Goal: Transaction & Acquisition: Obtain resource

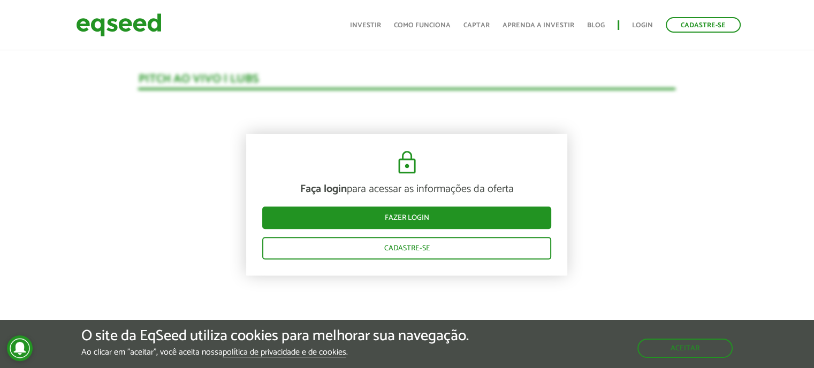
scroll to position [1108, 0]
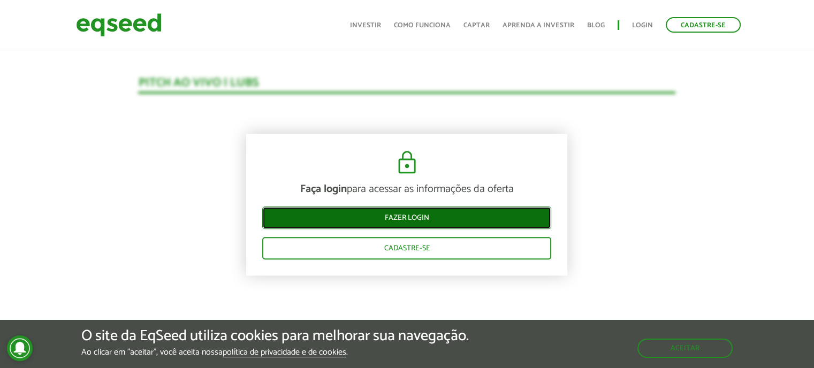
click at [396, 225] on link "Fazer login" at bounding box center [406, 218] width 289 height 22
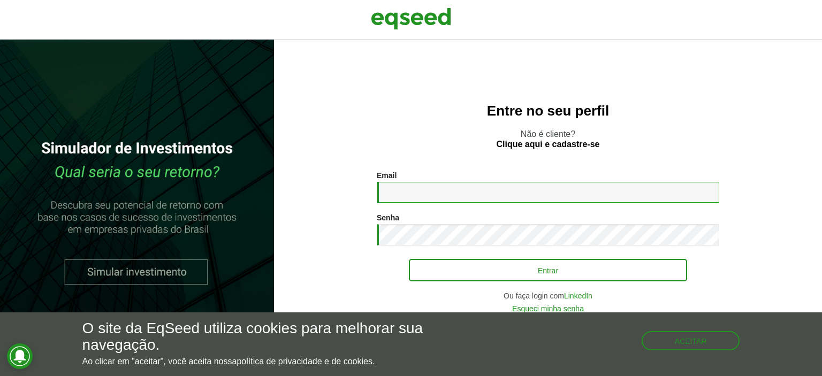
type input "**********"
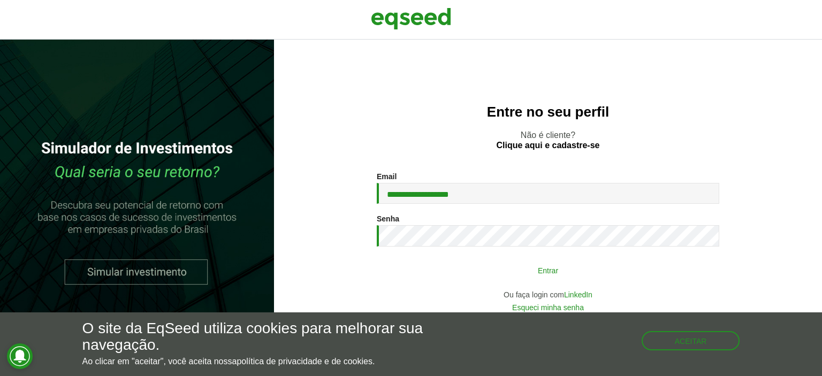
click at [525, 270] on button "Entrar" at bounding box center [548, 270] width 278 height 20
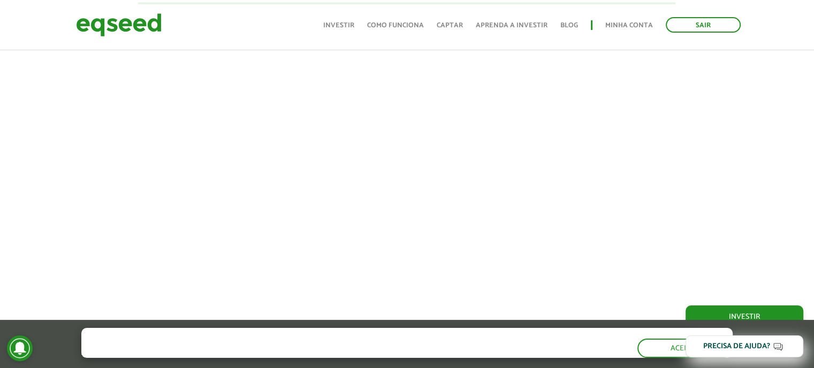
scroll to position [1049, 0]
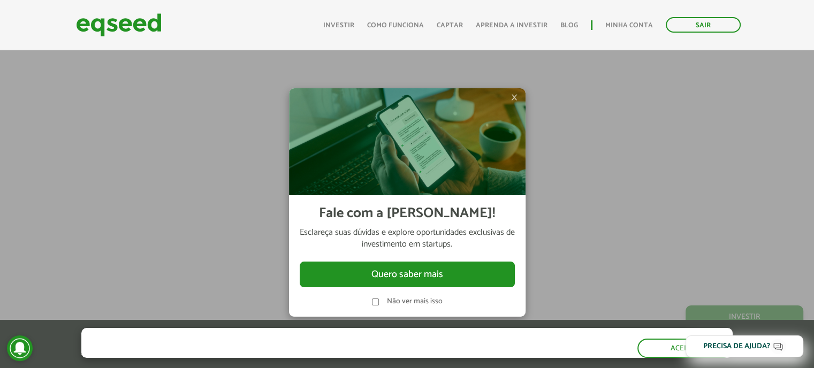
click at [517, 97] on span "×" at bounding box center [514, 97] width 6 height 13
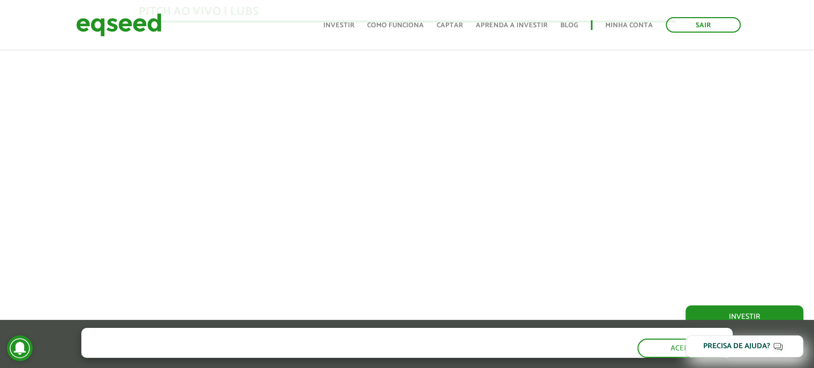
scroll to position [995, 0]
